Goal: Task Accomplishment & Management: Complete application form

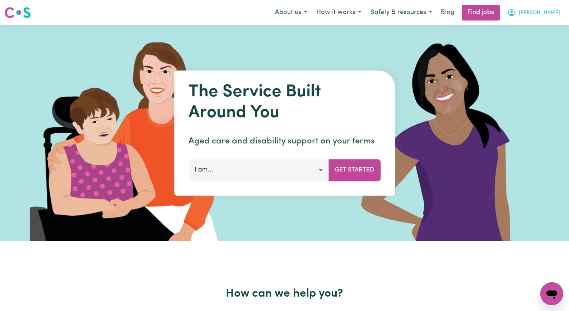
click at [548, 9] on span "[PERSON_NAME]" at bounding box center [539, 13] width 41 height 8
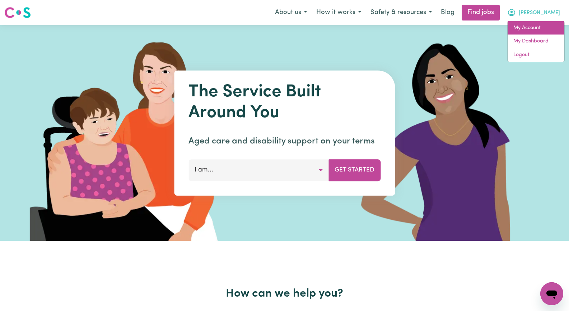
click at [545, 25] on link "My Account" at bounding box center [536, 28] width 57 height 14
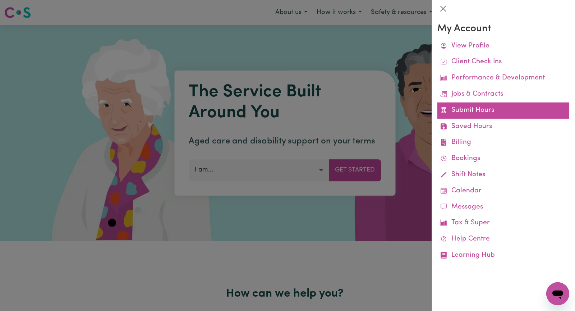
click at [518, 111] on link "Submit Hours" at bounding box center [503, 110] width 132 height 16
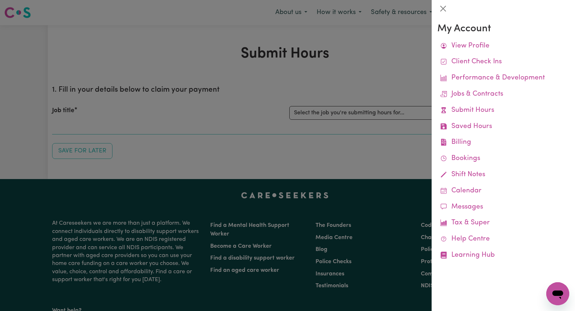
click at [395, 91] on div at bounding box center [287, 155] width 575 height 311
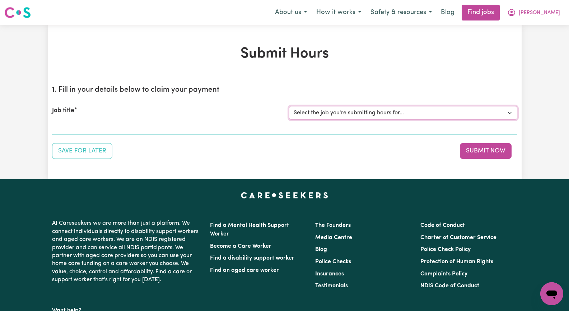
click at [509, 112] on select "Select the job you're submitting hours for... [[PERSON_NAME]] Seeking Mature, P…" at bounding box center [403, 113] width 228 height 14
select select "14611"
click at [289, 106] on select "Select the job you're submitting hours for... [[PERSON_NAME]] Seeking Mature, P…" at bounding box center [403, 113] width 228 height 14
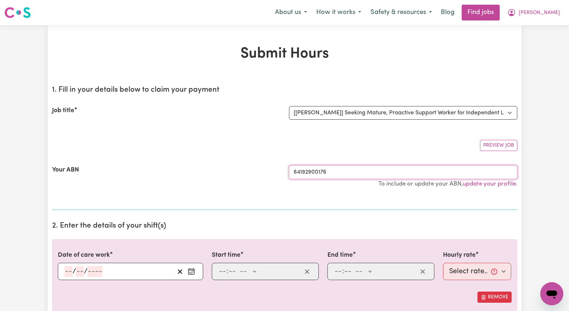
click at [348, 175] on input "64192900176" at bounding box center [403, 172] width 228 height 14
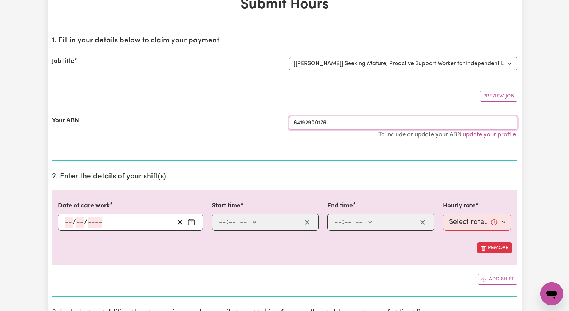
scroll to position [72, 0]
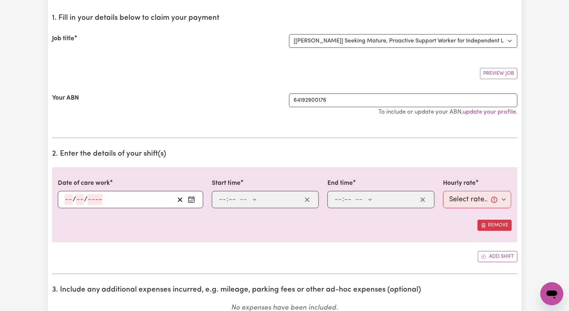
click at [192, 200] on icon "Enter the date of care work" at bounding box center [191, 199] width 7 height 7
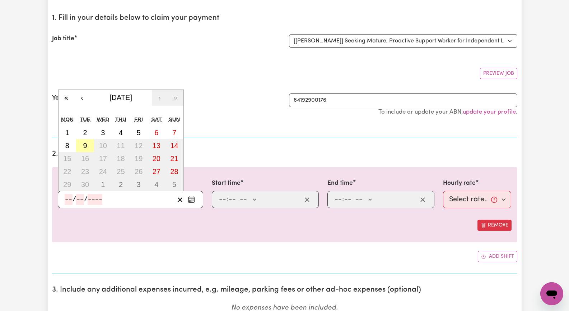
click at [85, 143] on abbr "9" at bounding box center [85, 145] width 4 height 8
type input "[DATE]"
type input "9"
type input "2025"
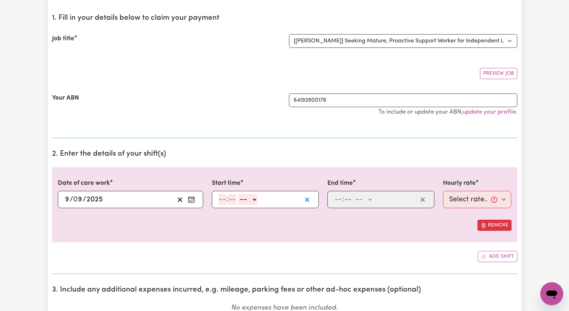
click at [305, 199] on icon "button" at bounding box center [307, 199] width 7 height 7
click at [305, 198] on icon "button" at bounding box center [307, 199] width 7 height 7
click at [221, 199] on input "number" at bounding box center [223, 199] width 8 height 11
type input "2"
type input "20"
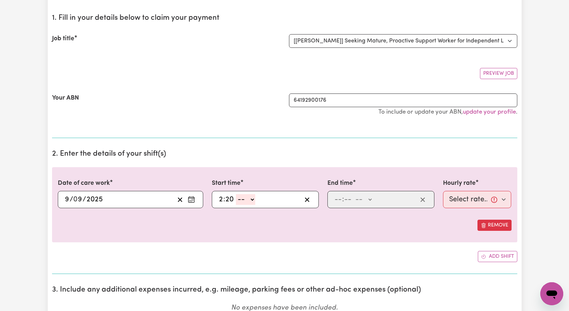
click at [252, 200] on select "-- AM PM" at bounding box center [245, 199] width 19 height 11
select select "pm"
click at [236, 194] on select "-- AM PM" at bounding box center [245, 199] width 19 height 11
type input "14:20"
click at [334, 200] on input "number" at bounding box center [338, 199] width 8 height 11
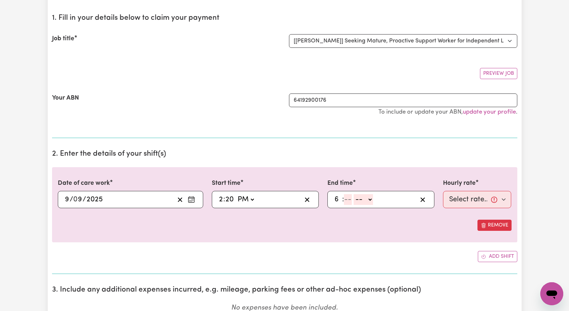
type input "6"
type input "20"
click at [367, 197] on select "-- AM PM" at bounding box center [361, 199] width 19 height 11
select select "pm"
click at [352, 194] on select "-- AM PM" at bounding box center [361, 199] width 19 height 11
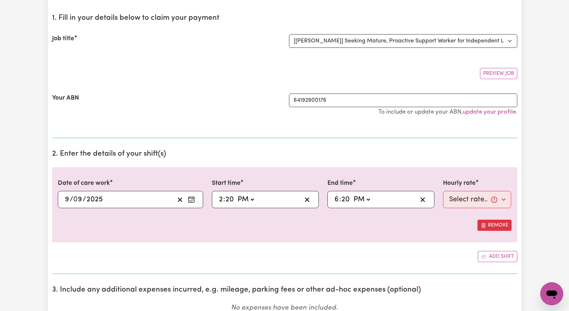
type input "18:20"
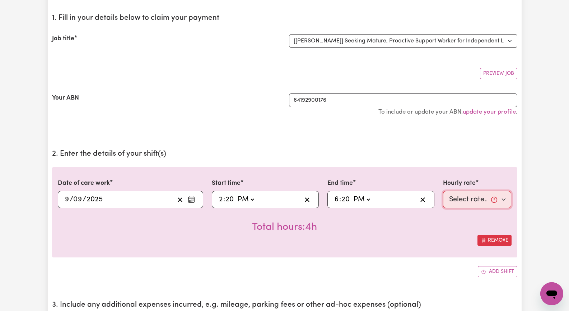
click at [501, 200] on select "Select rate... $62.00 (Weekday)" at bounding box center [477, 199] width 69 height 17
select select "62-Weekday"
click at [443, 191] on select "Select rate... $62.00 (Weekday)" at bounding box center [477, 199] width 69 height 17
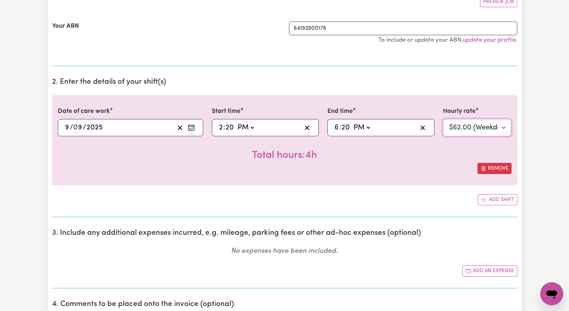
scroll to position [215, 0]
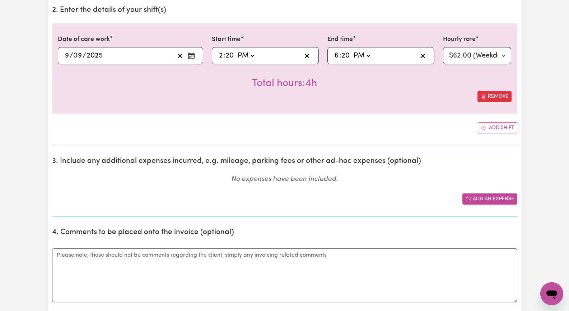
click at [482, 198] on button "Add an expense" at bounding box center [490, 198] width 55 height 11
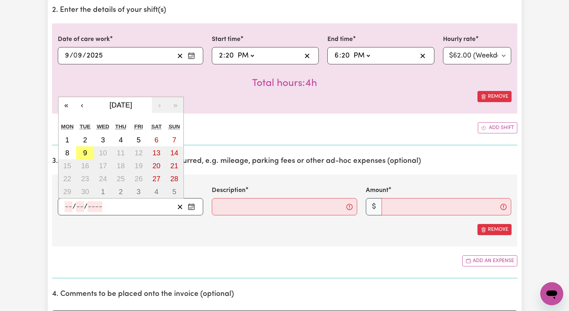
click at [67, 205] on input "number" at bounding box center [69, 206] width 8 height 11
click at [85, 154] on abbr "9" at bounding box center [85, 153] width 4 height 8
type input "[DATE]"
type input "9"
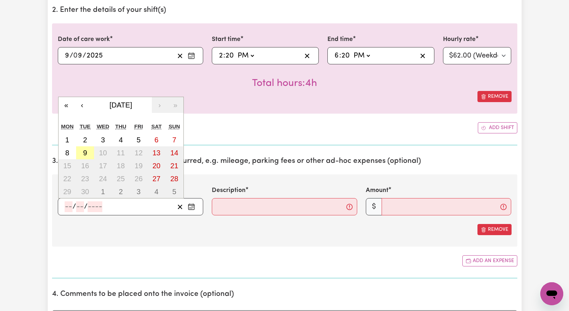
type input "2025"
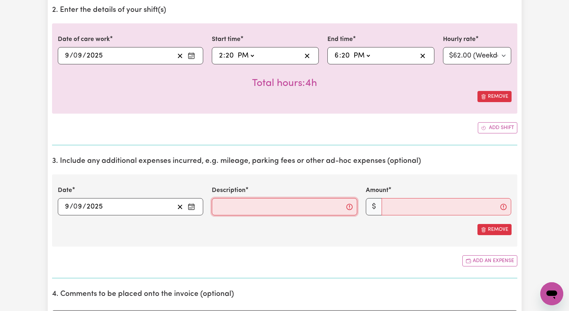
click at [242, 211] on input "Description" at bounding box center [284, 206] width 145 height 17
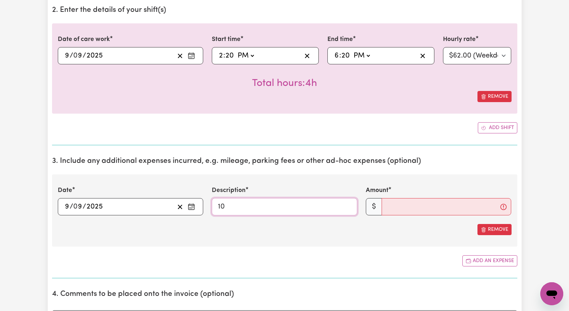
type input "1"
type input "20 km x $1"
click at [400, 210] on input "Amount" at bounding box center [447, 206] width 130 height 17
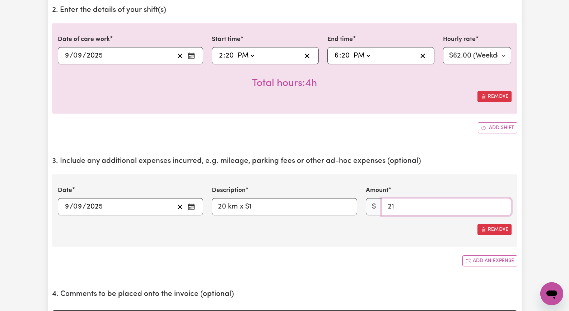
type input "21"
drag, startPoint x: 224, startPoint y: 207, endPoint x: 272, endPoint y: 201, distance: 48.5
click at [225, 207] on input "20 km x $1" at bounding box center [284, 206] width 145 height 17
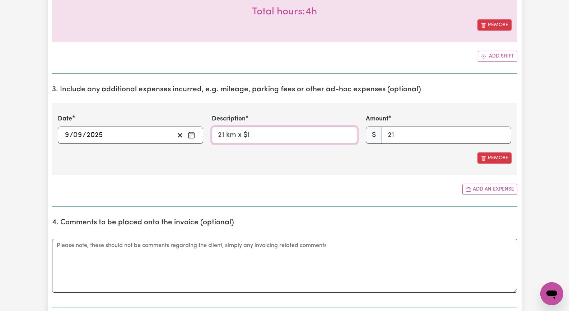
scroll to position [287, 0]
type input "21 km x $1"
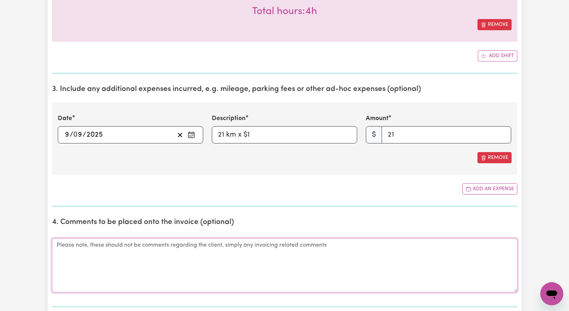
click at [216, 256] on textarea "Comments" at bounding box center [284, 265] width 465 height 54
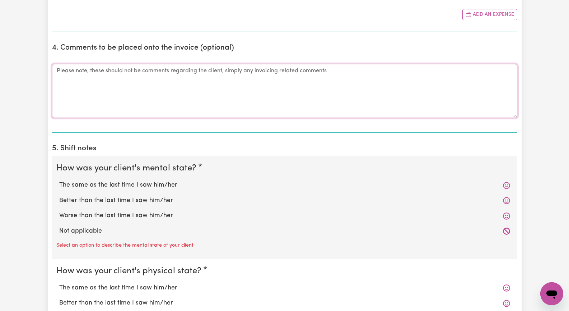
scroll to position [467, 0]
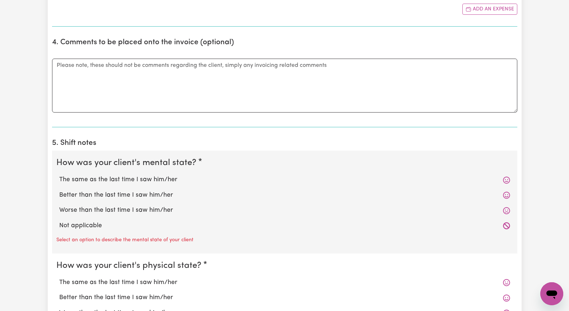
click at [146, 177] on label "The same as the last time I saw him/her" at bounding box center [284, 179] width 451 height 9
click at [59, 175] on input "The same as the last time I saw him/her" at bounding box center [59, 175] width 0 height 0
radio input "true"
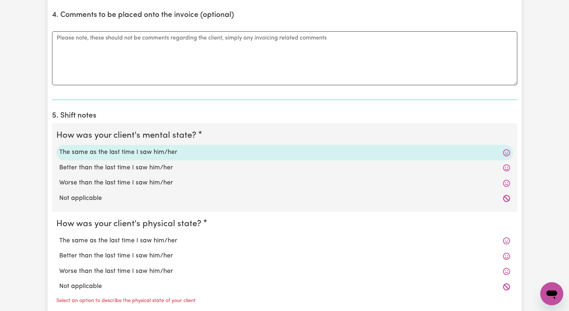
scroll to position [503, 0]
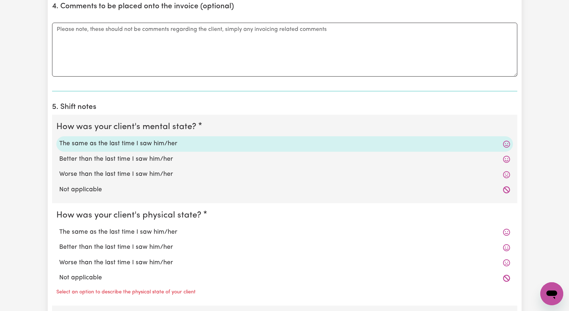
drag, startPoint x: 136, startPoint y: 229, endPoint x: 150, endPoint y: 229, distance: 14.4
click at [138, 229] on label "The same as the last time I saw him/her" at bounding box center [284, 231] width 451 height 9
click at [128, 232] on label "The same as the last time I saw him/her" at bounding box center [284, 231] width 451 height 9
click at [59, 227] on input "The same as the last time I saw him/her" at bounding box center [59, 227] width 0 height 0
radio input "true"
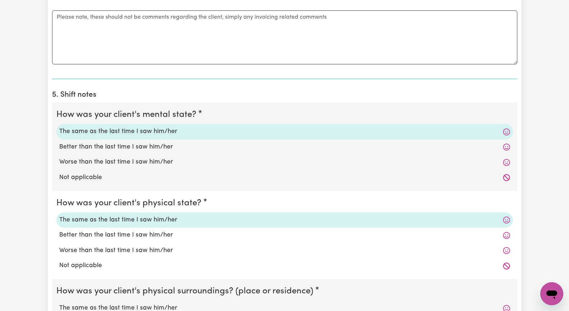
scroll to position [575, 0]
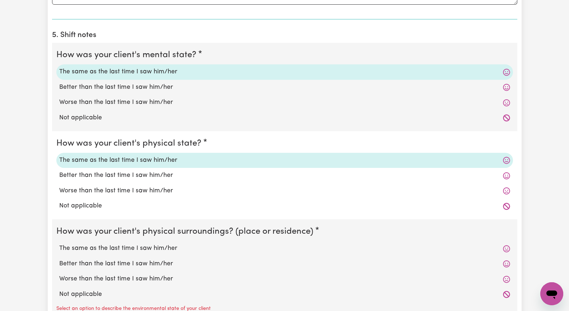
click at [110, 246] on label "The same as the last time I saw him/her" at bounding box center [284, 247] width 451 height 9
click at [59, 243] on input "The same as the last time I saw him/her" at bounding box center [59, 243] width 0 height 0
radio input "true"
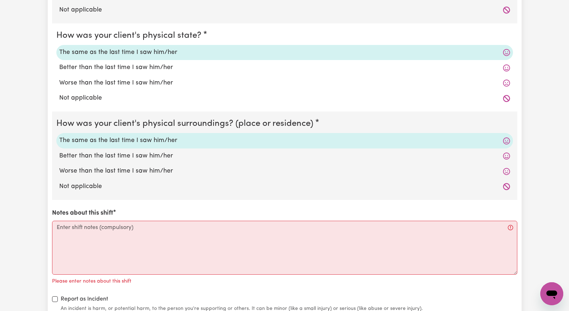
scroll to position [754, 0]
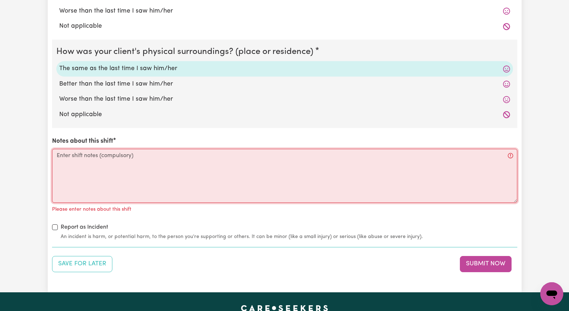
click at [108, 181] on textarea "Notes about this shift" at bounding box center [284, 176] width 465 height 54
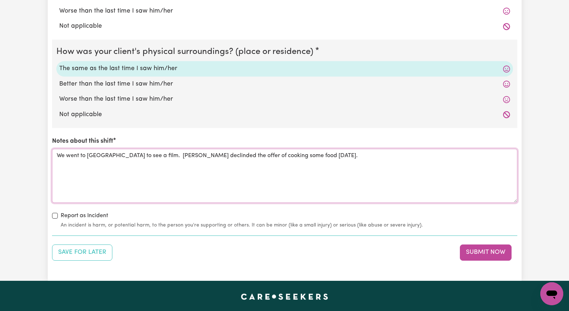
click at [178, 157] on textarea "We went to [GEOGRAPHIC_DATA] to see a film. [PERSON_NAME] declinded the offer o…" at bounding box center [284, 176] width 465 height 54
drag, startPoint x: 222, startPoint y: 154, endPoint x: 237, endPoint y: 151, distance: 15.5
click at [222, 154] on textarea "We went to [GEOGRAPHIC_DATA] to see a film. [PERSON_NAME] and [PERSON_NAME] dec…" at bounding box center [284, 176] width 465 height 54
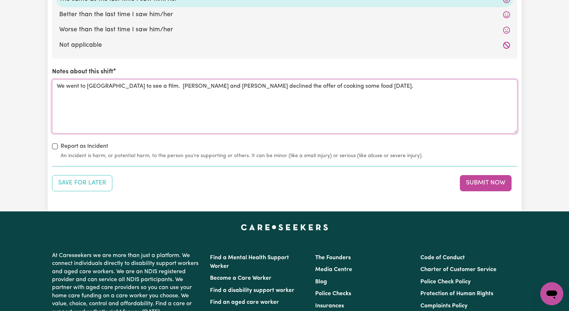
scroll to position [826, 0]
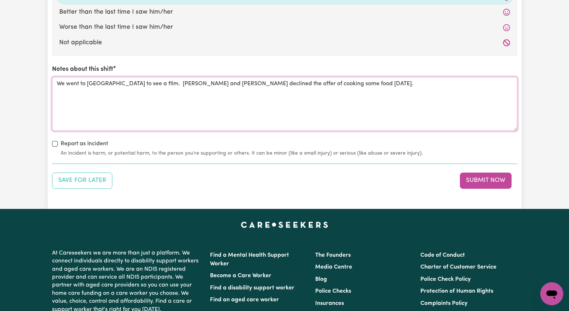
drag, startPoint x: 307, startPoint y: 84, endPoint x: 352, endPoint y: 78, distance: 45.0
click at [307, 84] on textarea "We went to [GEOGRAPHIC_DATA] to see a film. [PERSON_NAME] and [PERSON_NAME] dec…" at bounding box center [284, 104] width 465 height 54
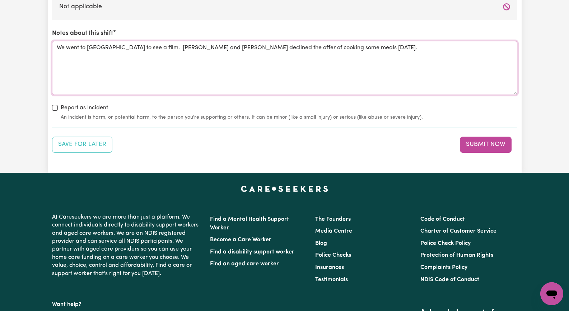
scroll to position [898, 0]
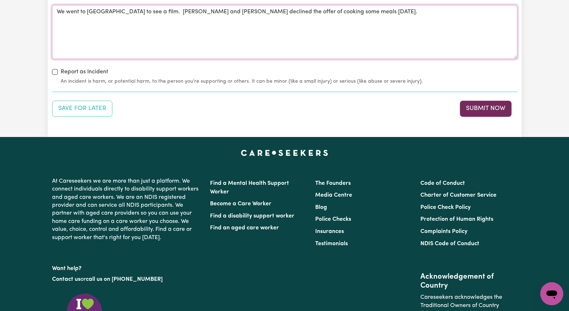
type textarea "We went to [GEOGRAPHIC_DATA] to see a film. [PERSON_NAME] and [PERSON_NAME] dec…"
click at [488, 110] on button "Submit Now" at bounding box center [486, 109] width 52 height 16
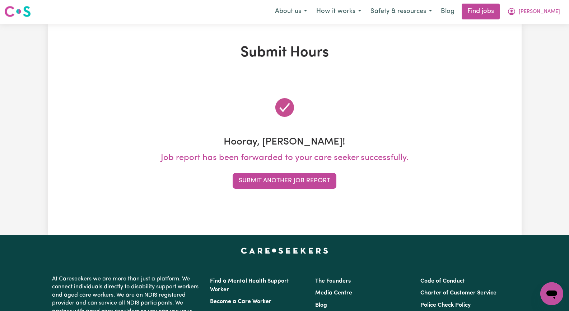
scroll to position [0, 0]
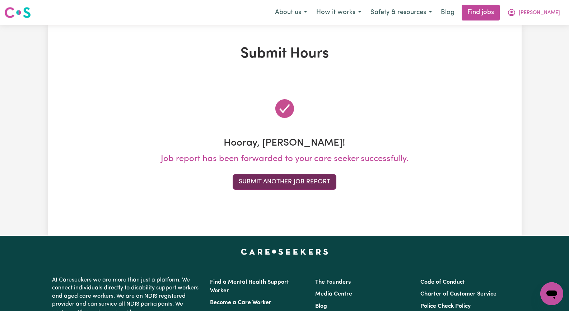
click at [288, 182] on button "Submit Another Job Report" at bounding box center [285, 182] width 104 height 16
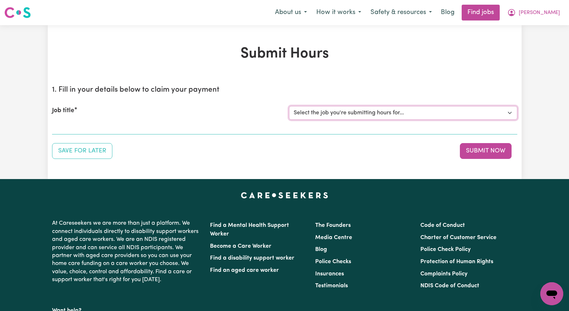
click at [509, 111] on select "Select the job you're submitting hours for... [[PERSON_NAME]] Seeking Mature, P…" at bounding box center [403, 113] width 228 height 14
select select "14585"
click at [289, 106] on select "Select the job you're submitting hours for... [[PERSON_NAME]] Seeking Mature, P…" at bounding box center [403, 113] width 228 height 14
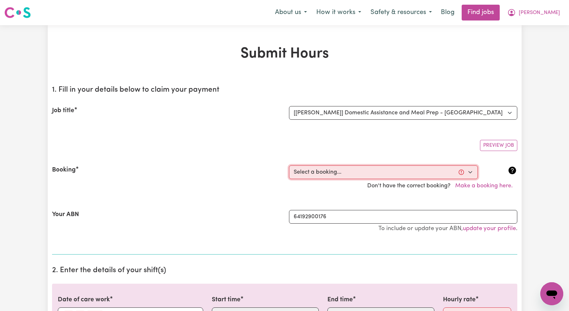
click at [469, 173] on select "Select a booking... [DATE] 09:30am to 01:30pm (RECURRING) [GEOGRAPHIC_DATA][DAT…" at bounding box center [383, 172] width 189 height 14
select select "348648"
click at [289, 165] on select "Select a booking... [DATE] 09:30am to 01:30pm (RECURRING) [GEOGRAPHIC_DATA][DAT…" at bounding box center [383, 172] width 189 height 14
type input "[DATE]"
type input "9"
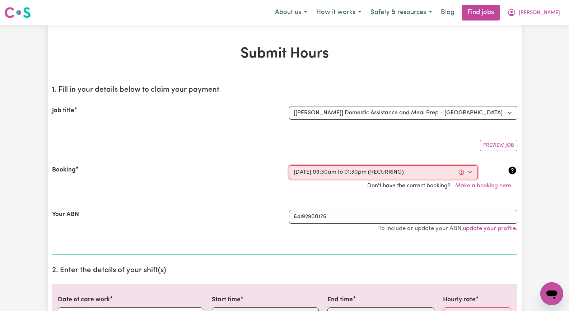
type input "9"
type input "2025"
type input "09:30"
type input "9"
type input "30"
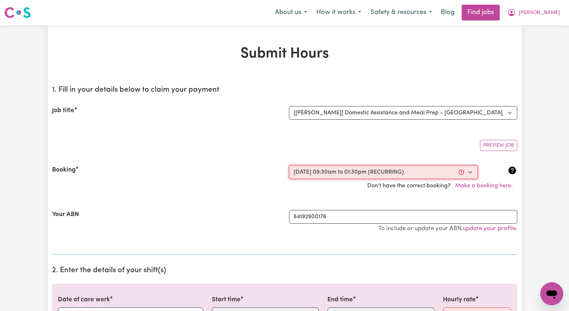
select select "am"
type input "13:30"
type input "1"
type input "30"
select select "pm"
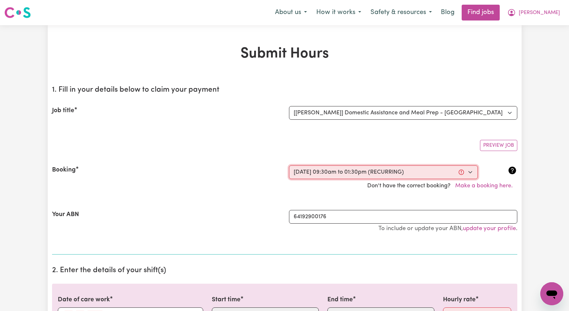
select select "45-Weekday"
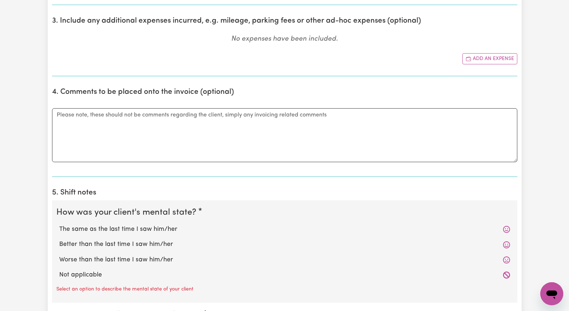
scroll to position [431, 0]
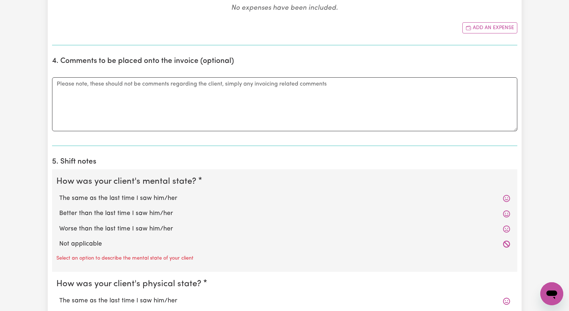
click at [172, 197] on label "The same as the last time I saw him/her" at bounding box center [284, 198] width 451 height 9
click at [59, 194] on input "The same as the last time I saw him/her" at bounding box center [59, 193] width 0 height 0
radio input "true"
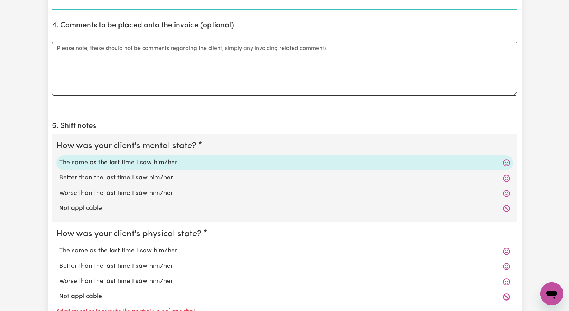
scroll to position [503, 0]
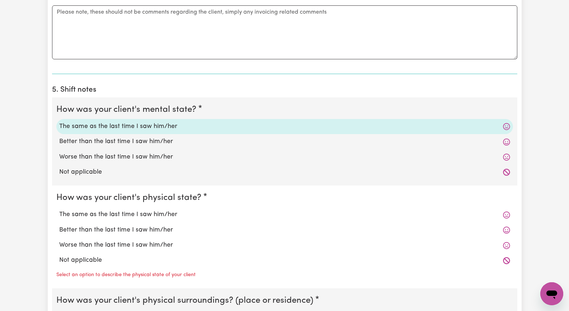
click at [171, 215] on label "The same as the last time I saw him/her" at bounding box center [284, 214] width 451 height 9
click at [59, 210] on input "The same as the last time I saw him/her" at bounding box center [59, 209] width 0 height 0
radio input "true"
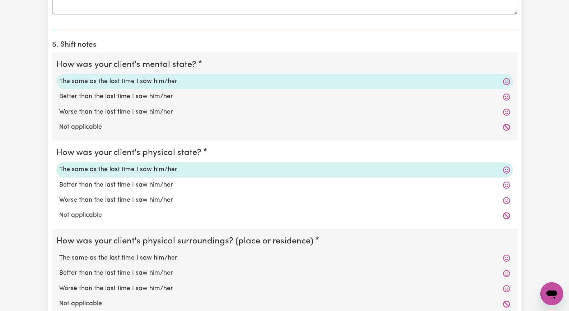
scroll to position [575, 0]
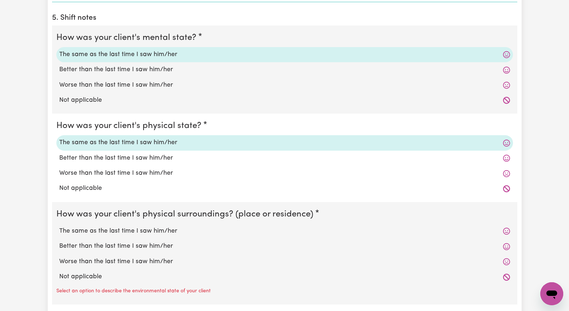
click at [170, 230] on label "The same as the last time I saw him/her" at bounding box center [284, 230] width 451 height 9
click at [59, 226] on input "The same as the last time I saw him/her" at bounding box center [59, 226] width 0 height 0
radio input "true"
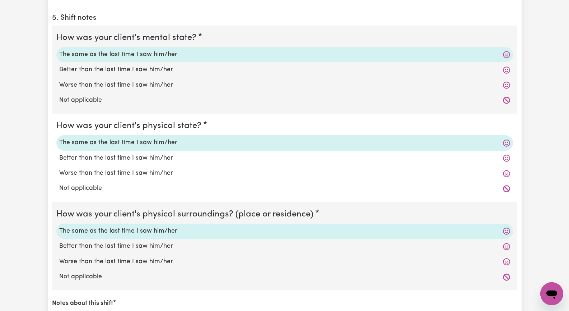
click at [148, 265] on label "Worse than the last time I saw him/her" at bounding box center [284, 261] width 451 height 9
click at [59, 257] on input "Worse than the last time I saw him/her" at bounding box center [59, 256] width 0 height 0
radio input "true"
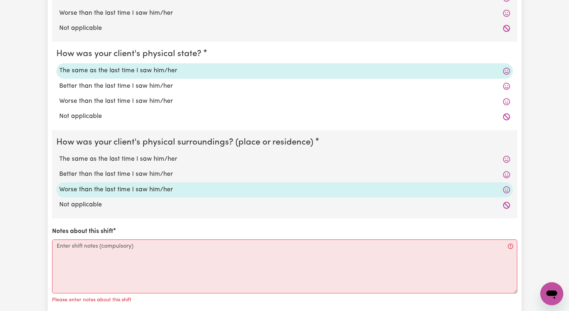
scroll to position [682, 0]
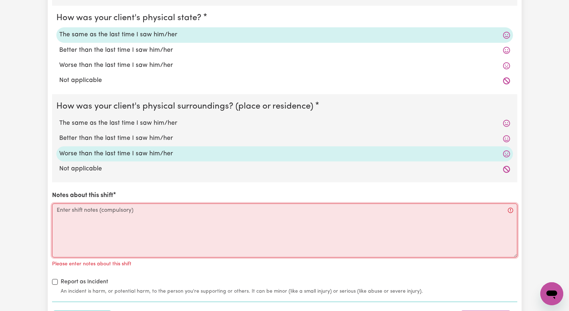
drag, startPoint x: 139, startPoint y: 222, endPoint x: 144, endPoint y: 220, distance: 5.3
click at [141, 220] on textarea "Notes about this shift" at bounding box center [284, 230] width 465 height 54
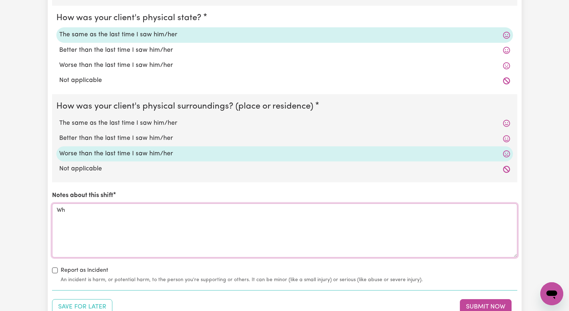
type textarea "W"
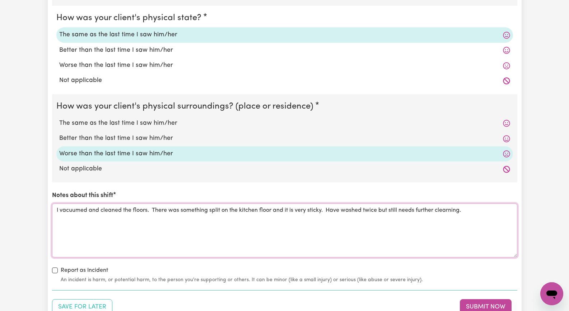
click at [450, 210] on textarea "I vacuumed and cleaned the floors. There was something split on the kitchen flo…" at bounding box center [284, 230] width 465 height 54
click at [494, 210] on textarea "I vacuumed and cleaned the floors. There was something split on the kitchen flo…" at bounding box center [284, 230] width 465 height 54
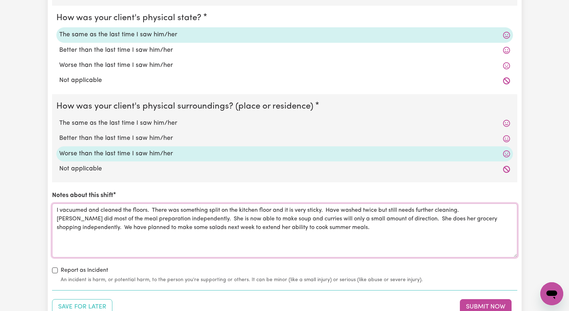
drag, startPoint x: 320, startPoint y: 218, endPoint x: 343, endPoint y: 215, distance: 22.8
click at [327, 216] on textarea "I vacuumed and cleaned the floors. There was something split on the kitchen flo…" at bounding box center [284, 230] width 465 height 54
click at [367, 233] on textarea "I vacuumed and cleaned the floors. There was something split on the kitchen flo…" at bounding box center [284, 230] width 465 height 54
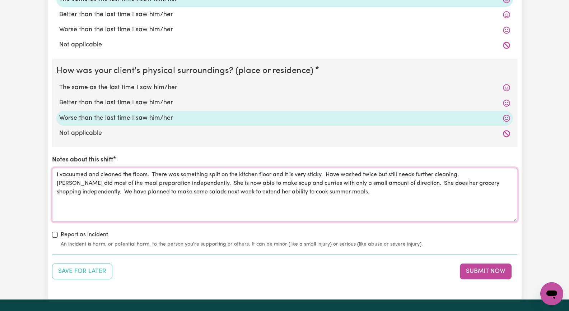
scroll to position [754, 0]
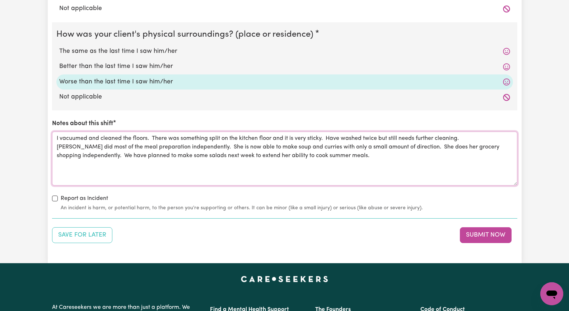
drag, startPoint x: 303, startPoint y: 155, endPoint x: 314, endPoint y: 151, distance: 11.6
click at [304, 154] on textarea "I vacuumed and cleaned the floors. There was something split on the kitchen flo…" at bounding box center [284, 158] width 465 height 54
click at [391, 157] on textarea "I vacuumed and cleaned the floors. There was something split on the kitchen flo…" at bounding box center [284, 158] width 465 height 54
type textarea "I vacuumed and cleaned the floors. There was something split on the kitchen flo…"
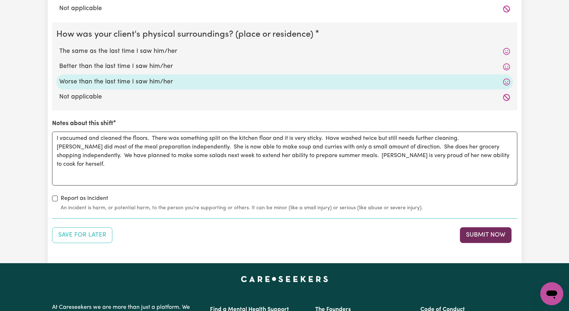
click at [478, 233] on button "Submit Now" at bounding box center [486, 235] width 52 height 16
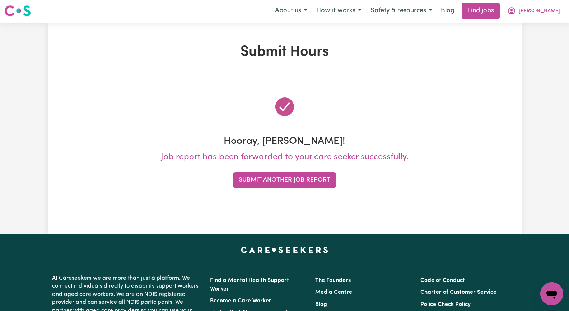
scroll to position [0, 0]
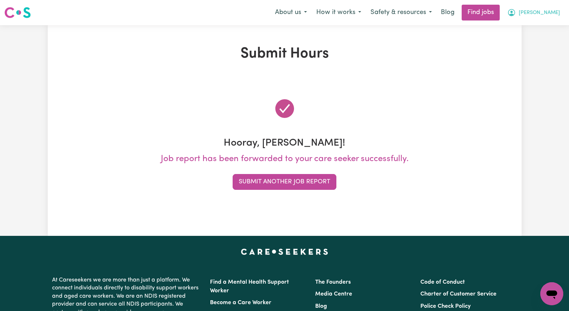
click at [551, 12] on span "[PERSON_NAME]" at bounding box center [539, 13] width 41 height 8
click at [543, 28] on link "My Account" at bounding box center [536, 28] width 57 height 14
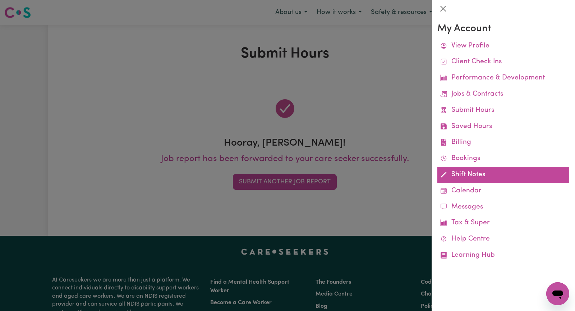
click at [453, 178] on link "Shift Notes" at bounding box center [503, 175] width 132 height 16
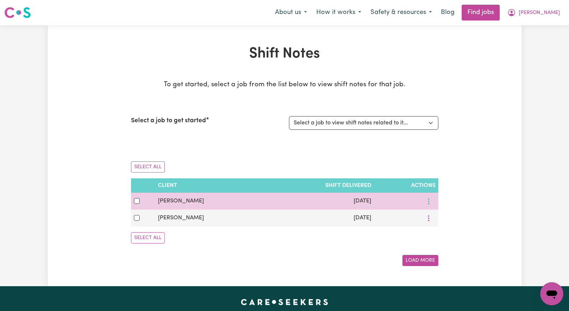
click at [426, 197] on button "More options" at bounding box center [429, 200] width 14 height 11
click at [443, 249] on link "Delete" at bounding box center [452, 247] width 57 height 14
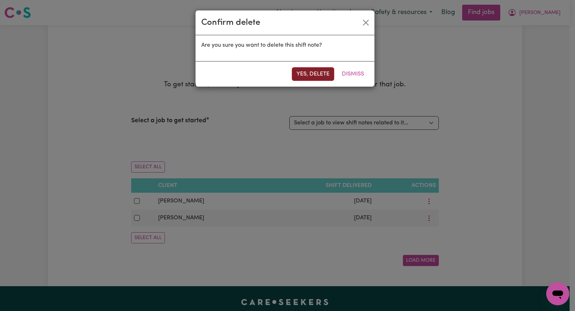
click at [323, 71] on button "Yes, delete" at bounding box center [313, 74] width 42 height 14
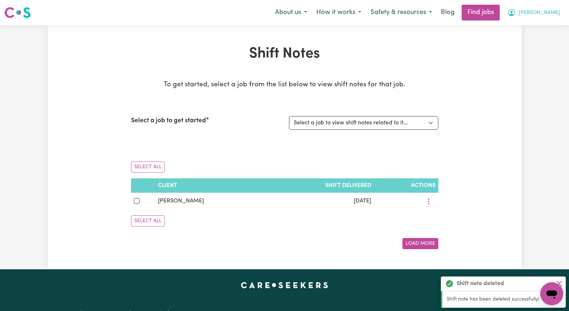
click at [550, 10] on span "[PERSON_NAME]" at bounding box center [539, 13] width 41 height 8
click at [548, 29] on link "My Account" at bounding box center [536, 28] width 57 height 14
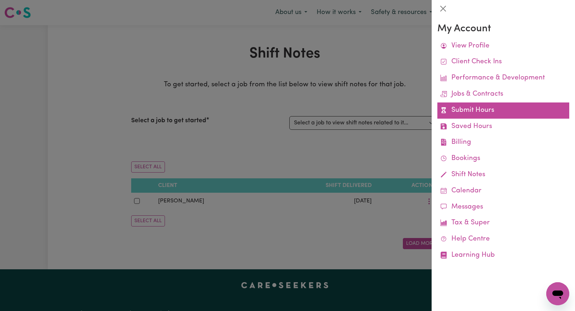
click at [542, 108] on link "Submit Hours" at bounding box center [503, 110] width 132 height 16
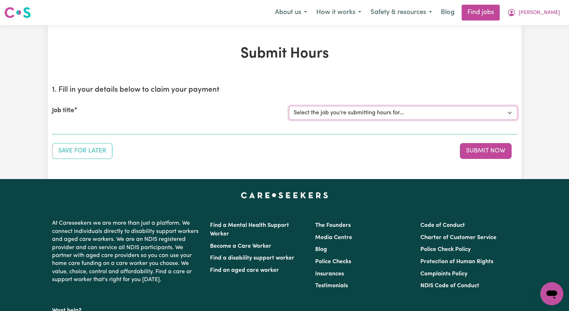
click at [510, 113] on select "Select the job you're submitting hours for... [[PERSON_NAME]] Seeking Mature, P…" at bounding box center [403, 113] width 228 height 14
click at [289, 106] on select "Select the job you're submitting hours for... [[PERSON_NAME]] Seeking Mature, P…" at bounding box center [403, 113] width 228 height 14
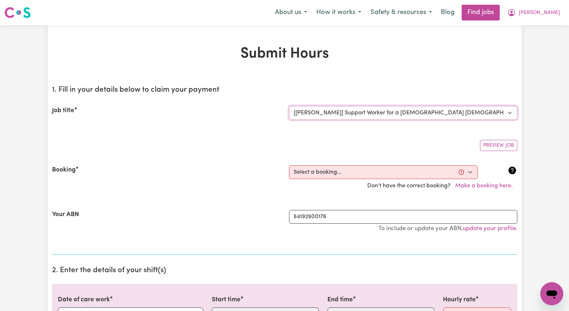
click at [510, 112] on select "Select the job you're submitting hours for... [[PERSON_NAME]] Seeking Mature, P…" at bounding box center [403, 113] width 228 height 14
select select "14585"
click at [289, 106] on select "Select the job you're submitting hours for... [[PERSON_NAME]] Seeking Mature, P…" at bounding box center [403, 113] width 228 height 14
click at [470, 172] on select "Select a booking... [DATE] 09:30am to 01:30pm (RECURRING) [GEOGRAPHIC_DATA][DAT…" at bounding box center [383, 172] width 189 height 14
select select "348648"
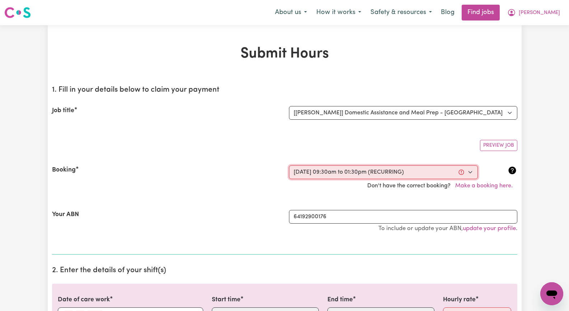
click at [289, 165] on select "Select a booking... [DATE] 09:30am to 01:30pm (RECURRING) [GEOGRAPHIC_DATA][DAT…" at bounding box center [383, 172] width 189 height 14
type input "[DATE]"
type input "9"
type input "2025"
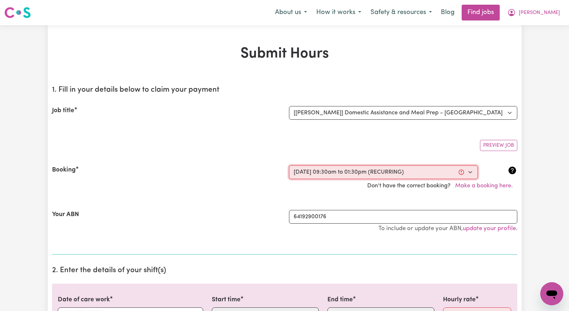
type input "09:30"
type input "9"
type input "30"
select select "am"
type input "13:30"
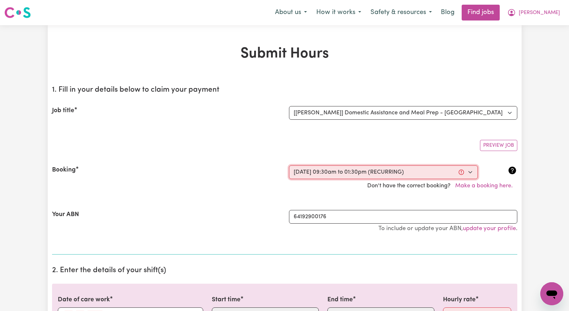
type input "1"
type input "30"
select select "pm"
select select "45-Weekday"
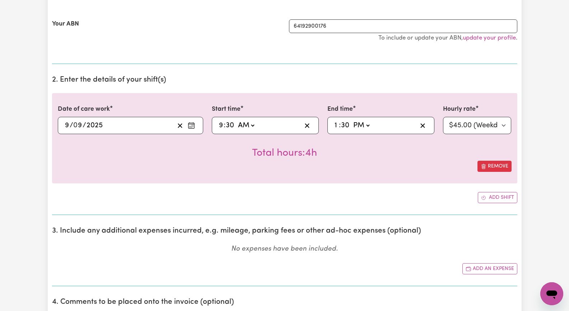
scroll to position [215, 0]
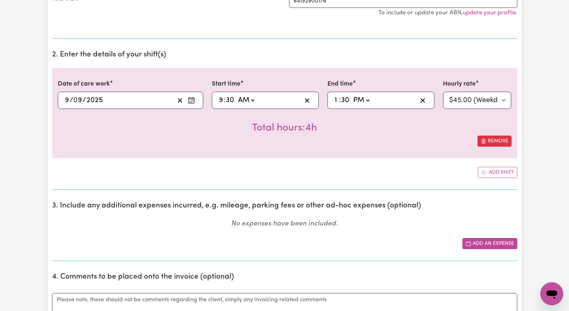
click at [480, 243] on button "Add an expense" at bounding box center [490, 243] width 55 height 11
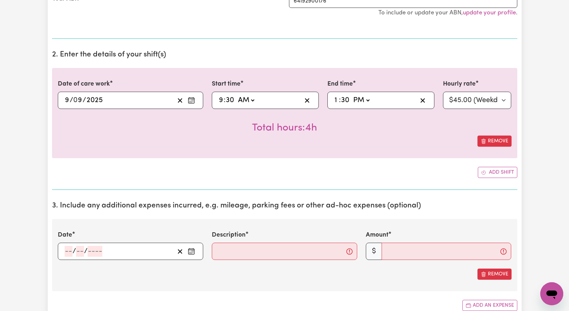
click at [192, 252] on icon "Enter the date of expense" at bounding box center [191, 250] width 7 height 7
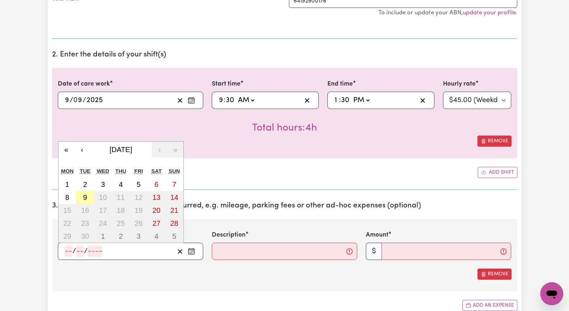
click at [84, 197] on abbr "9" at bounding box center [85, 197] width 4 height 8
type input "[DATE]"
type input "9"
type input "2025"
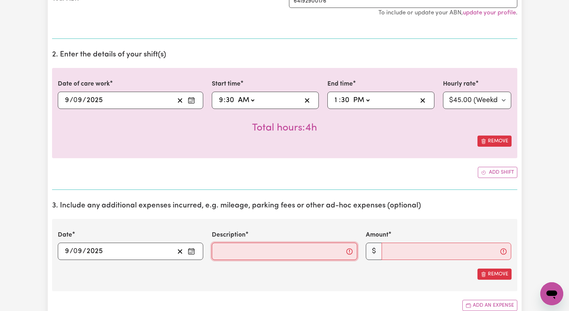
click at [280, 252] on input "Description" at bounding box center [284, 250] width 145 height 17
type input ".88 x 6 kms"
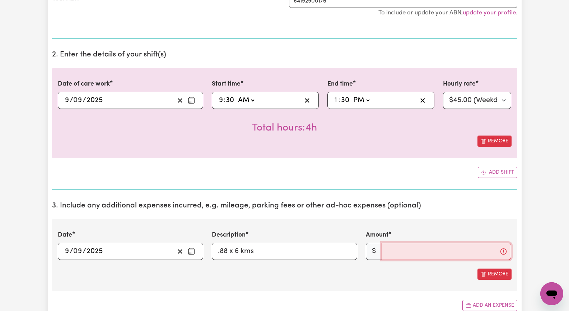
click at [414, 248] on input "Amount" at bounding box center [447, 250] width 130 height 17
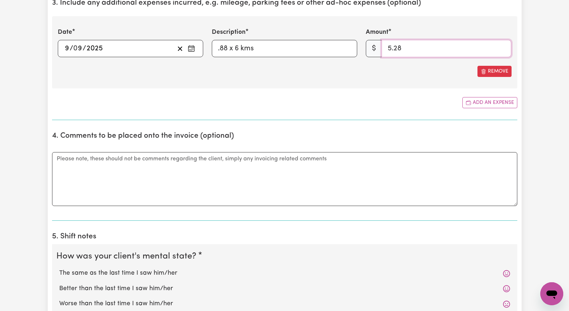
scroll to position [431, 0]
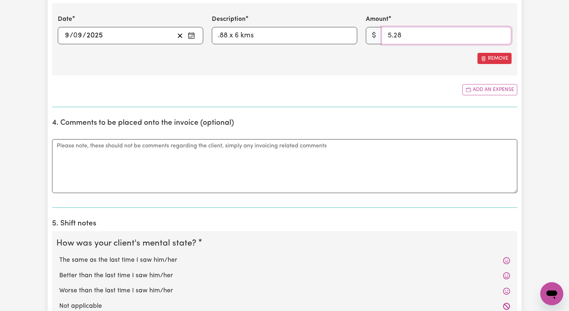
type input "5.28"
click at [159, 260] on label "The same as the last time I saw him/her" at bounding box center [284, 259] width 451 height 9
click at [59, 255] on input "The same as the last time I saw him/her" at bounding box center [59, 255] width 0 height 0
radio input "true"
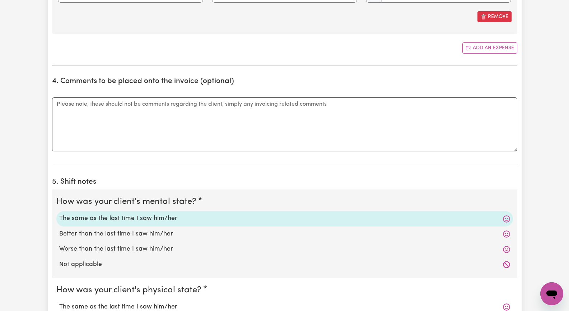
scroll to position [539, 0]
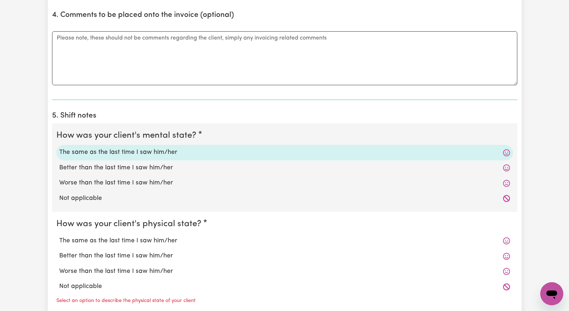
click at [158, 243] on label "The same as the last time I saw him/her" at bounding box center [284, 240] width 451 height 9
click at [59, 236] on input "The same as the last time I saw him/her" at bounding box center [59, 236] width 0 height 0
radio input "true"
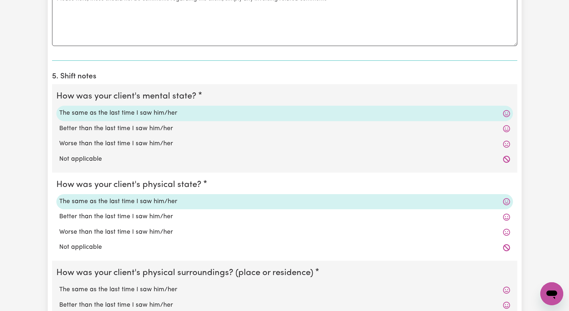
scroll to position [610, 0]
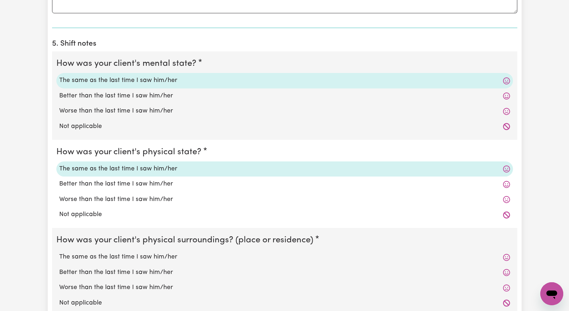
click at [153, 287] on label "Worse than the last time I saw him/her" at bounding box center [284, 287] width 451 height 9
click at [59, 283] on input "Worse than the last time I saw him/her" at bounding box center [59, 282] width 0 height 0
radio input "true"
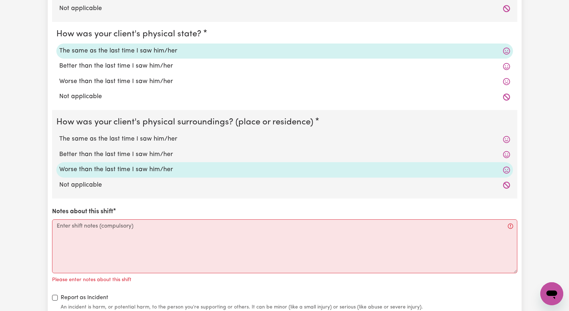
scroll to position [754, 0]
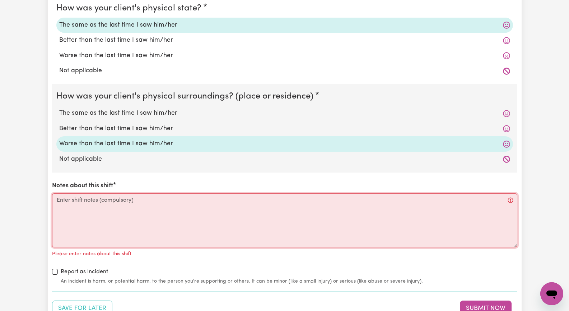
click at [76, 220] on textarea "Notes about this shift" at bounding box center [284, 220] width 465 height 54
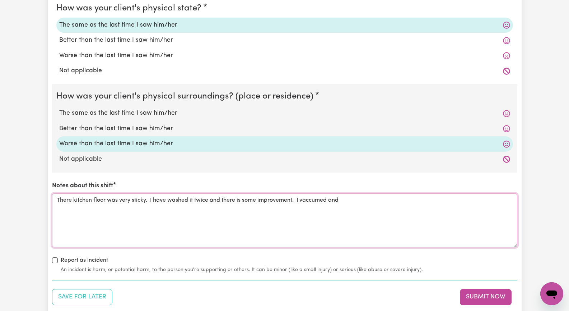
click at [314, 201] on textarea "There kitchen floor was very sticky. I have washed it twice and there is some i…" at bounding box center [284, 220] width 465 height 54
click at [349, 201] on textarea "There kitchen floor was very sticky. I have washed it twice and there is some i…" at bounding box center [284, 220] width 465 height 54
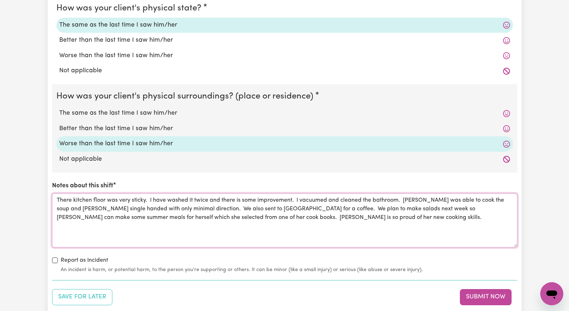
drag, startPoint x: 217, startPoint y: 209, endPoint x: 224, endPoint y: 206, distance: 7.4
click at [218, 209] on textarea "There kitchen floor was very sticky. I have washed it twice and there is some i…" at bounding box center [284, 220] width 465 height 54
drag, startPoint x: 192, startPoint y: 220, endPoint x: 229, endPoint y: 213, distance: 37.6
click at [192, 220] on textarea "There kitchen floor was very sticky. I have washed it twice and there is some i…" at bounding box center [284, 220] width 465 height 54
click at [336, 215] on textarea "There kitchen floor was very sticky. I have washed it twice and there is some i…" at bounding box center [284, 220] width 465 height 54
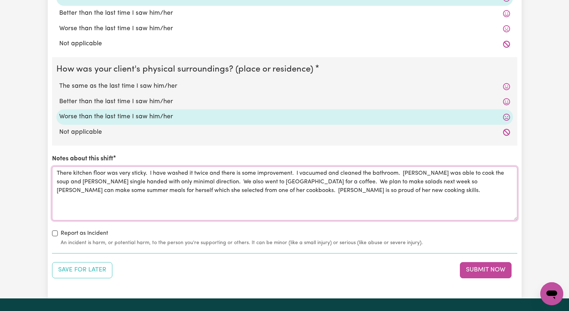
scroll to position [790, 0]
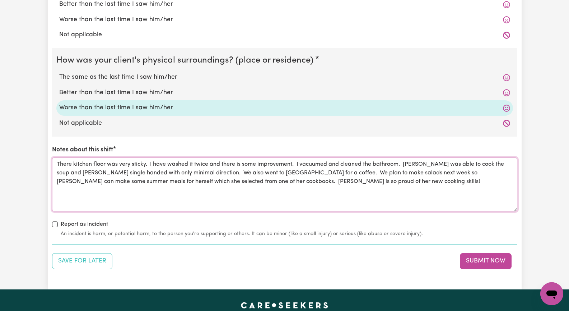
type textarea "There kitchen floor was very sticky. I have washed it twice and there is some i…"
click at [118, 77] on label "The same as the last time I saw him/her" at bounding box center [284, 77] width 451 height 9
click at [59, 73] on input "The same as the last time I saw him/her" at bounding box center [59, 72] width 0 height 0
radio input "true"
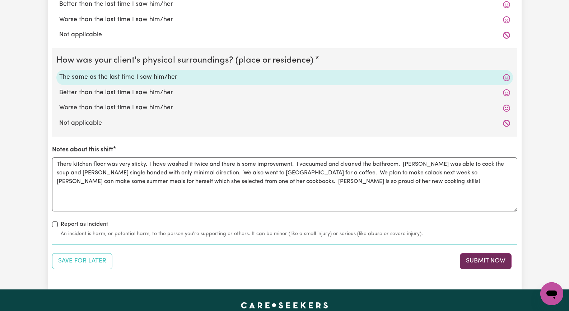
click at [480, 262] on button "Submit Now" at bounding box center [486, 261] width 52 height 16
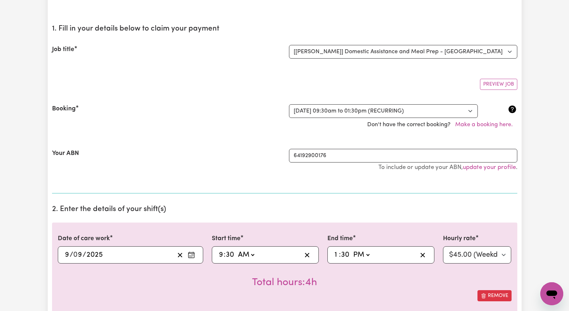
scroll to position [0, 0]
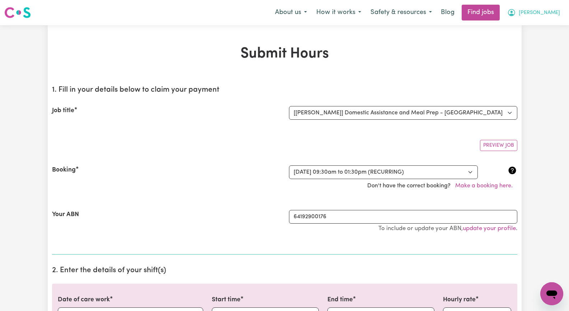
click at [551, 13] on span "[PERSON_NAME]" at bounding box center [539, 13] width 41 height 8
click at [548, 28] on link "My Account" at bounding box center [536, 28] width 57 height 14
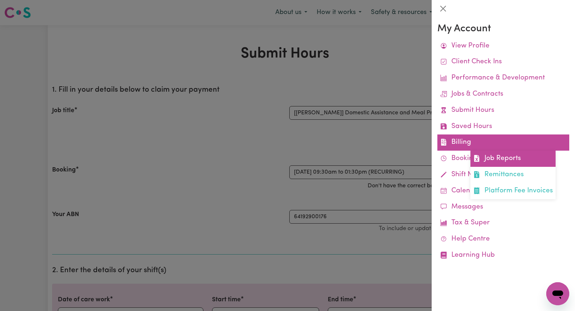
click at [480, 159] on link "Job Reports" at bounding box center [512, 158] width 85 height 16
